Goal: Information Seeking & Learning: Understand process/instructions

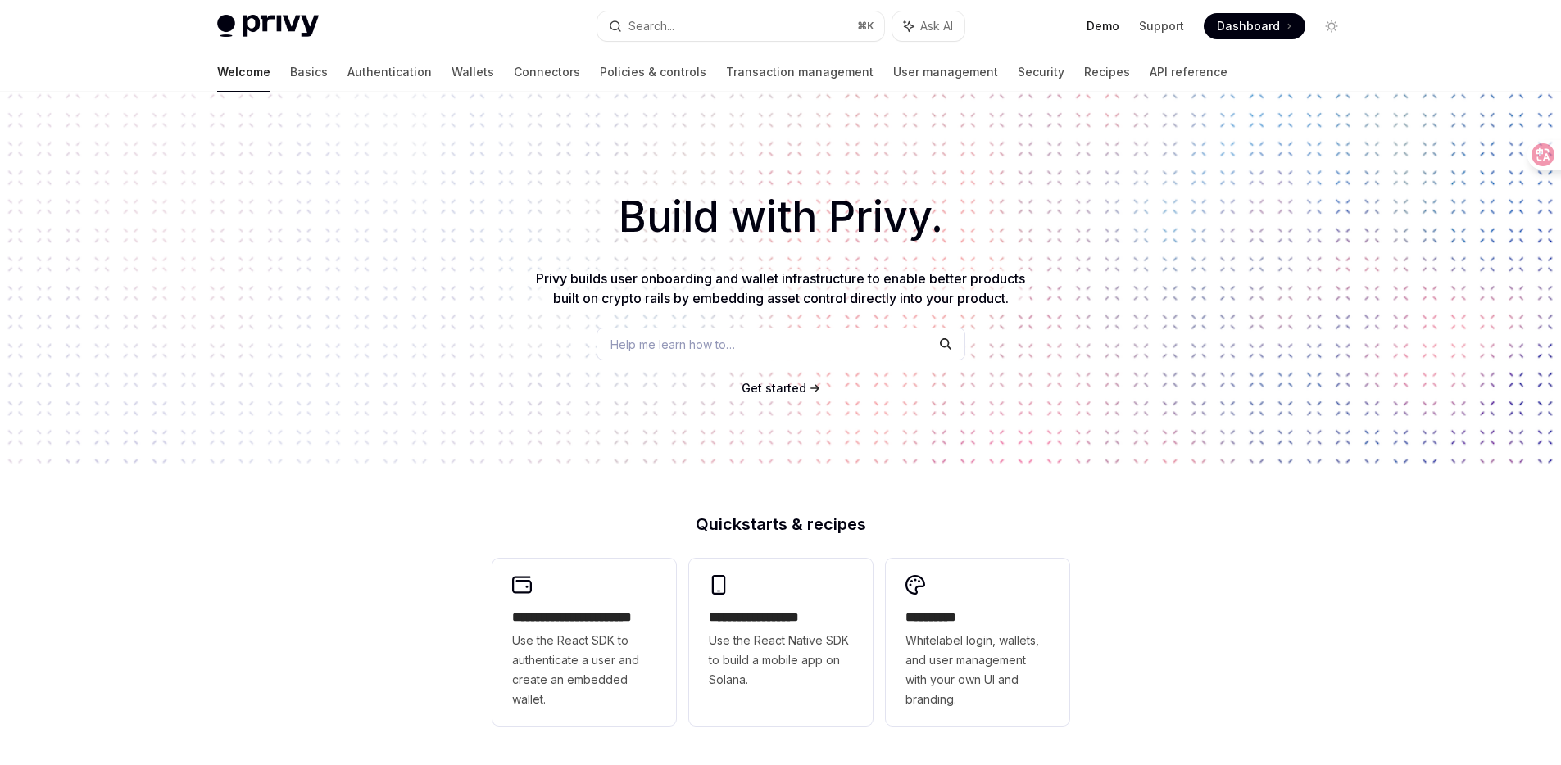
click at [1099, 28] on link "Demo" at bounding box center [1102, 26] width 33 height 16
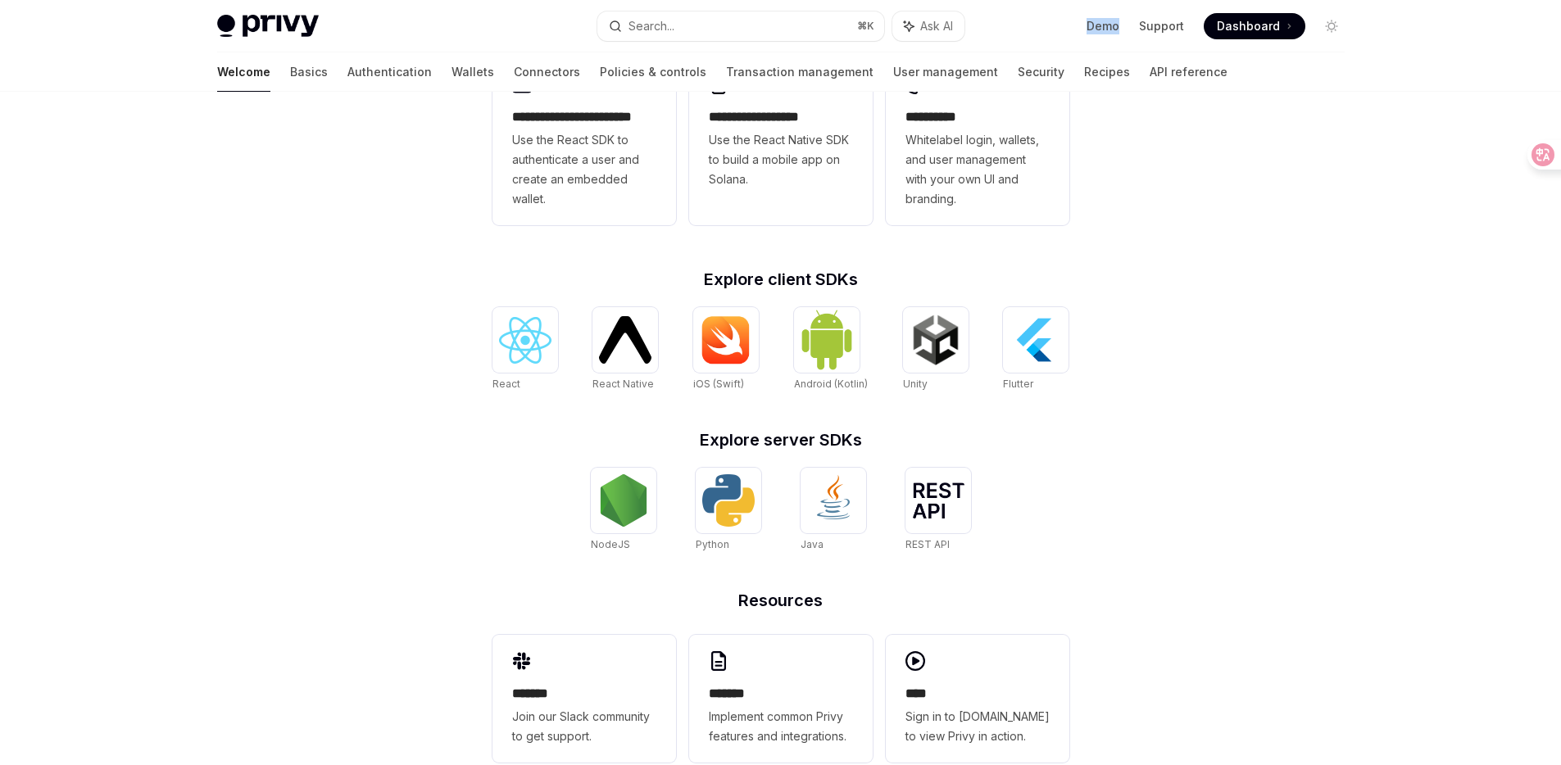
scroll to position [537, 0]
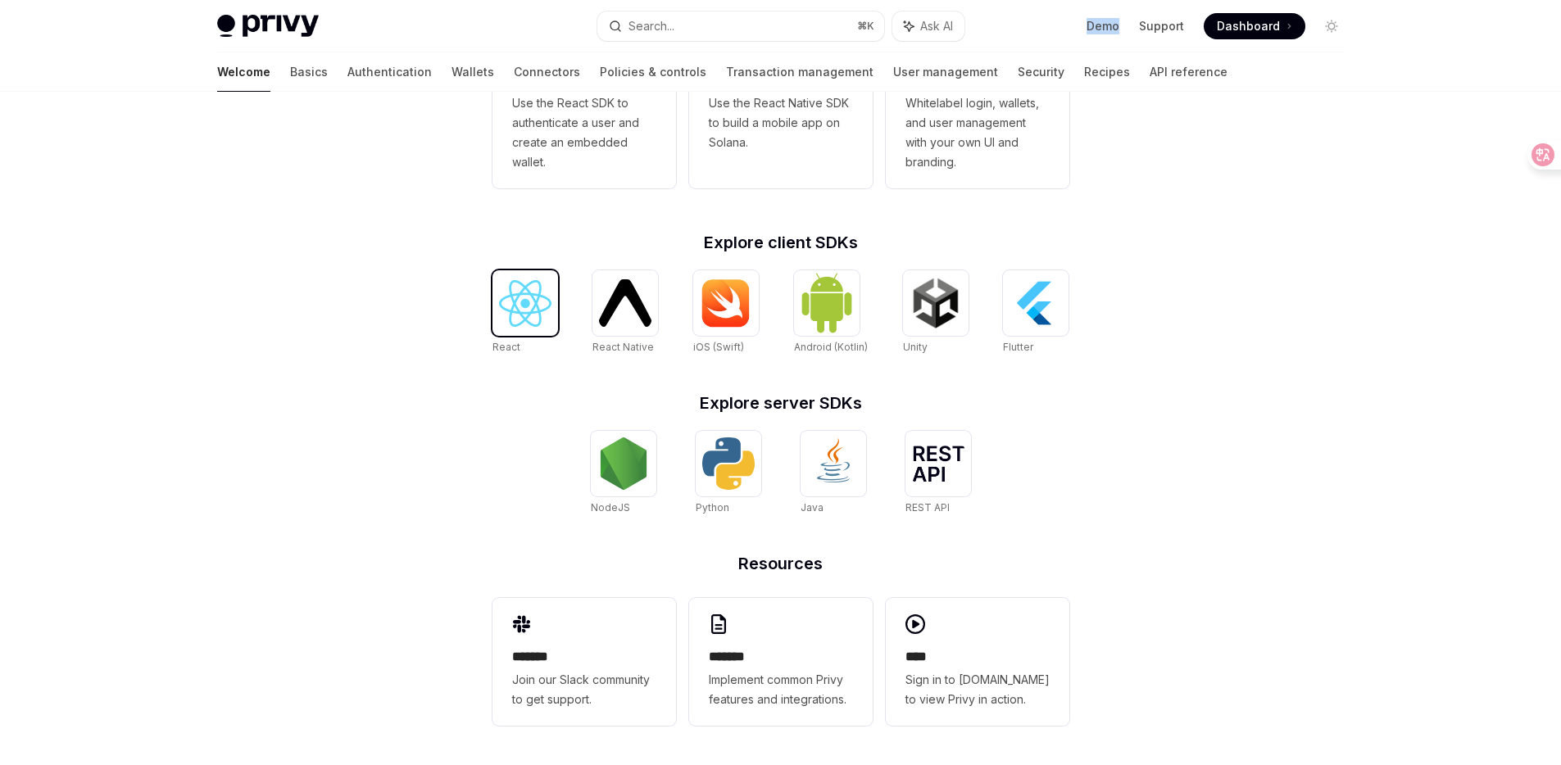
click at [528, 318] on img at bounding box center [525, 303] width 52 height 47
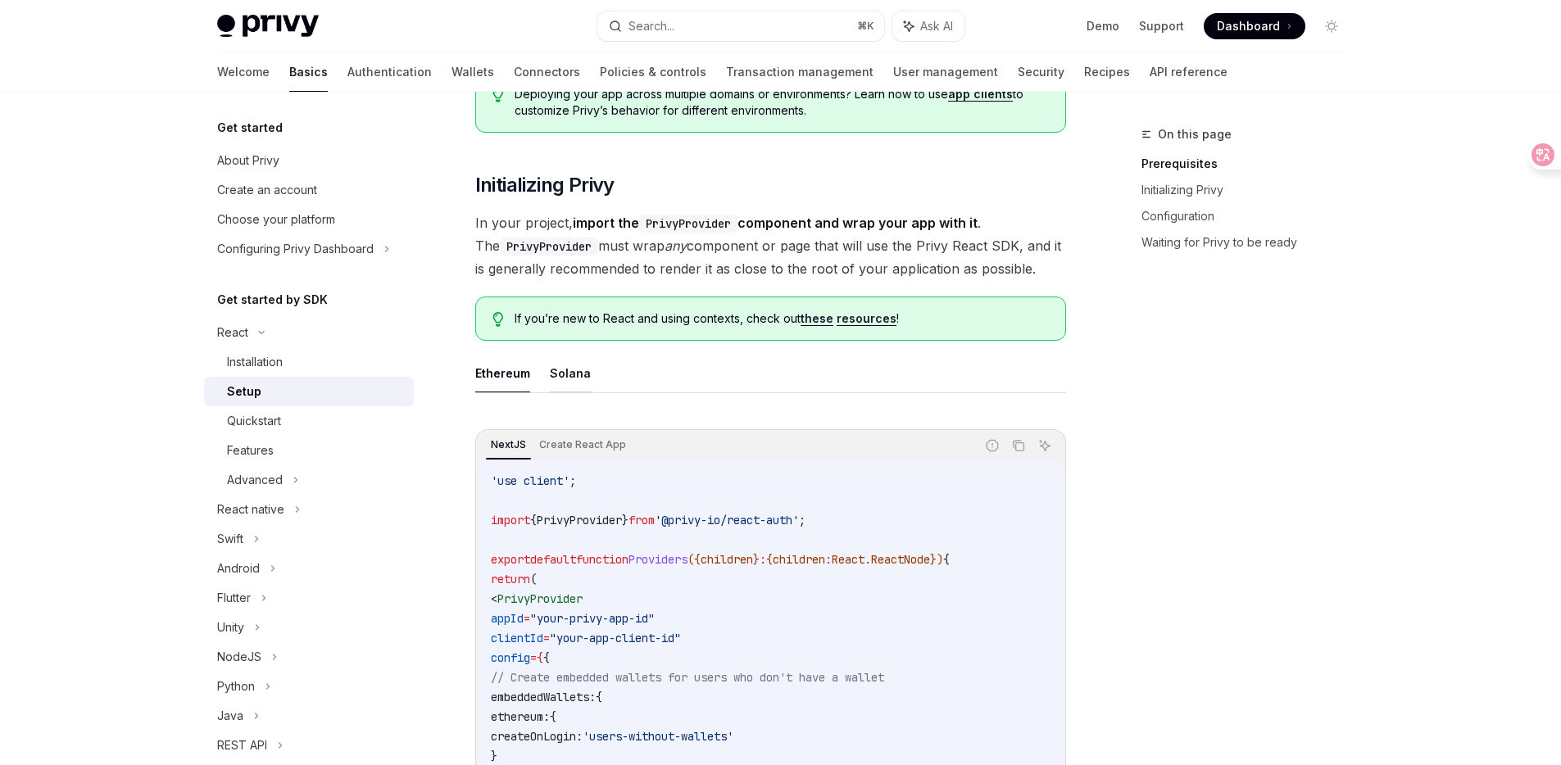
click at [567, 380] on button "Solana" at bounding box center [570, 373] width 41 height 39
type textarea "*"
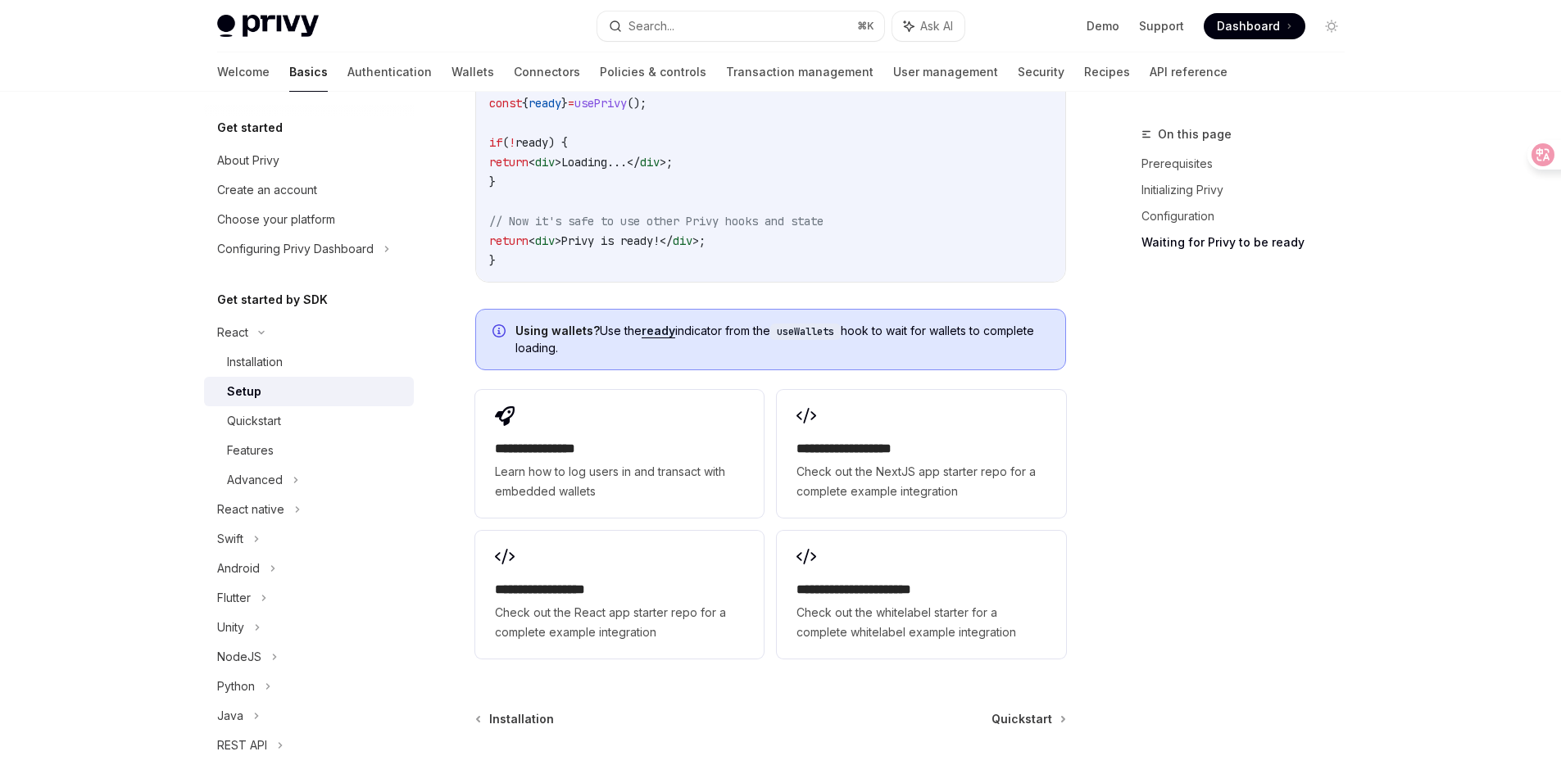
scroll to position [2025, 0]
